Goal: Register for event/course

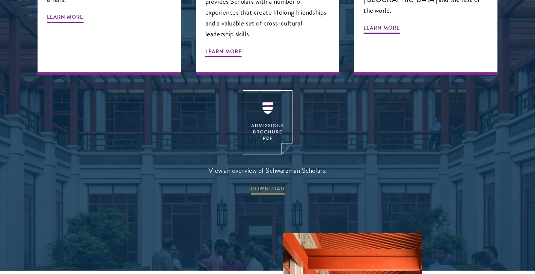
scroll to position [993, 0]
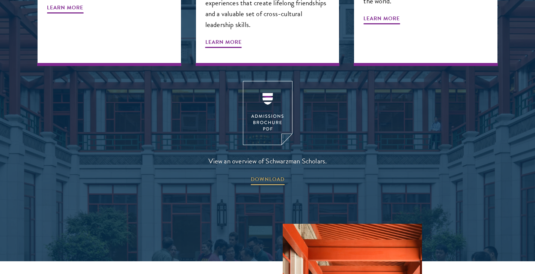
click at [262, 81] on img at bounding box center [268, 113] width 50 height 64
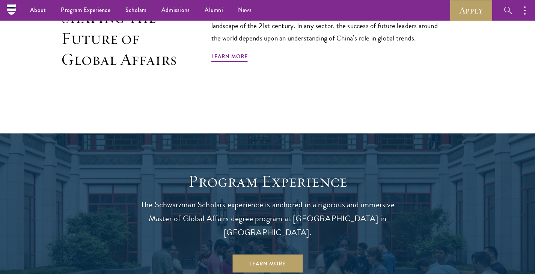
scroll to position [498, 0]
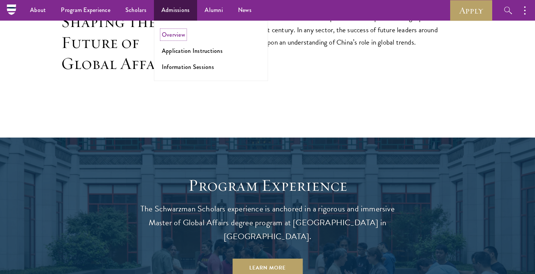
click at [169, 34] on link "Overview" at bounding box center [173, 34] width 23 height 9
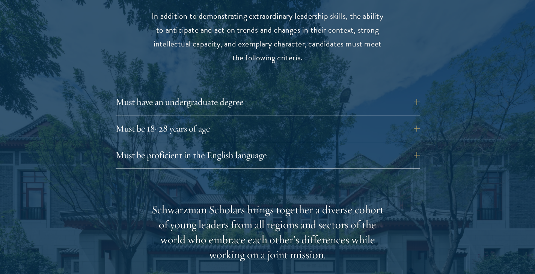
scroll to position [1021, 0]
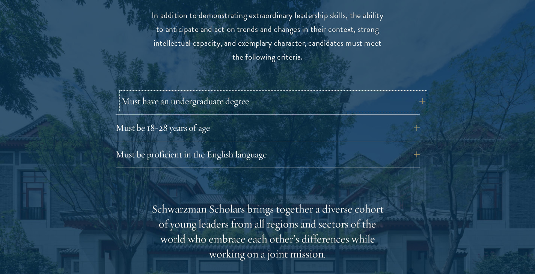
click at [420, 92] on button "Must have an undergraduate degree" at bounding box center [273, 101] width 304 height 18
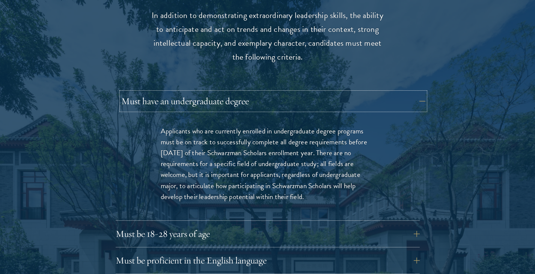
click at [420, 92] on button "Must have an undergraduate degree" at bounding box center [273, 101] width 304 height 18
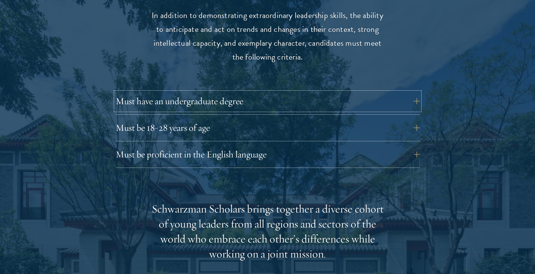
scroll to position [1050, 0]
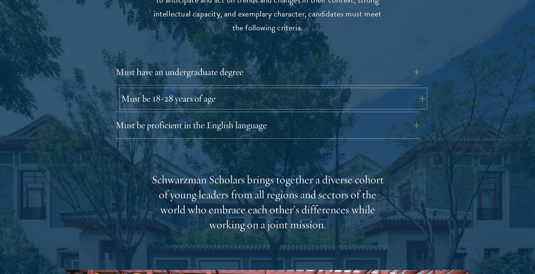
click at [422, 90] on button "Must be 18-28 years of age" at bounding box center [273, 99] width 304 height 18
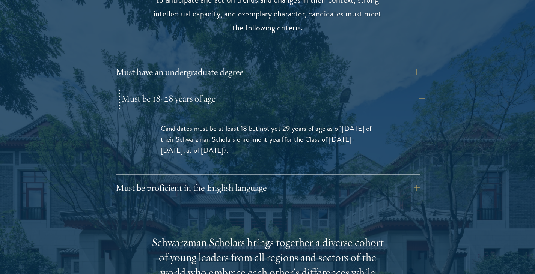
click at [422, 90] on button "Must be 18-28 years of age" at bounding box center [273, 99] width 304 height 18
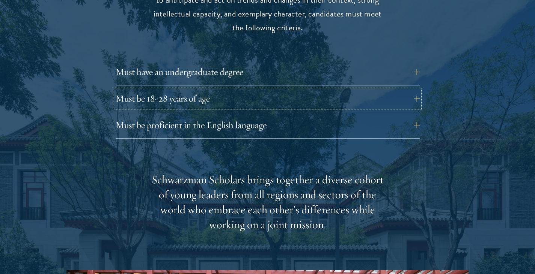
scroll to position [1069, 0]
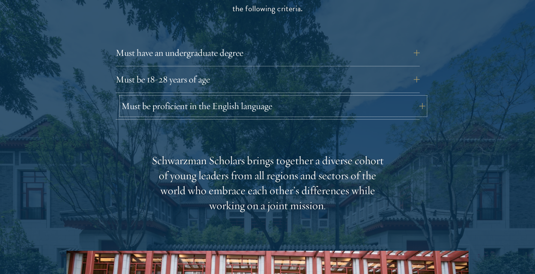
click at [419, 97] on button "Must be proficient in the English language" at bounding box center [273, 106] width 304 height 18
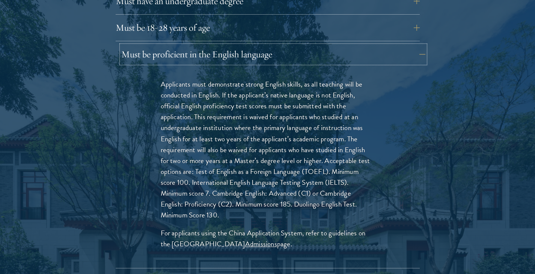
scroll to position [1123, 0]
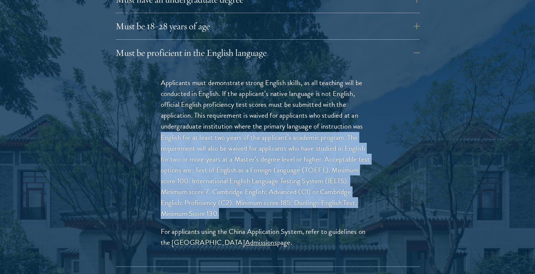
drag, startPoint x: 221, startPoint y: 199, endPoint x: 160, endPoint y: 121, distance: 99.2
click at [160, 121] on div "Applicants must demonstrate strong English skills, as all teaching will be cond…" at bounding box center [267, 166] width 259 height 201
copy p "English for at least two years of the applicant’s academic program. The require…"
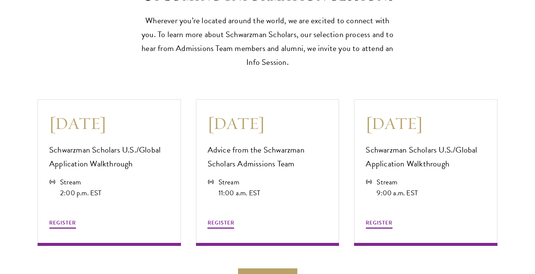
scroll to position [2211, 0]
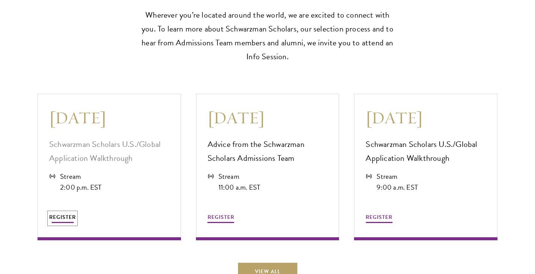
click at [62, 216] on span "REGISTER" at bounding box center [62, 217] width 27 height 8
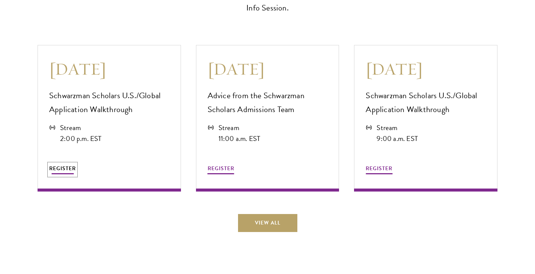
scroll to position [2260, 0]
